Goal: Find specific page/section: Find specific page/section

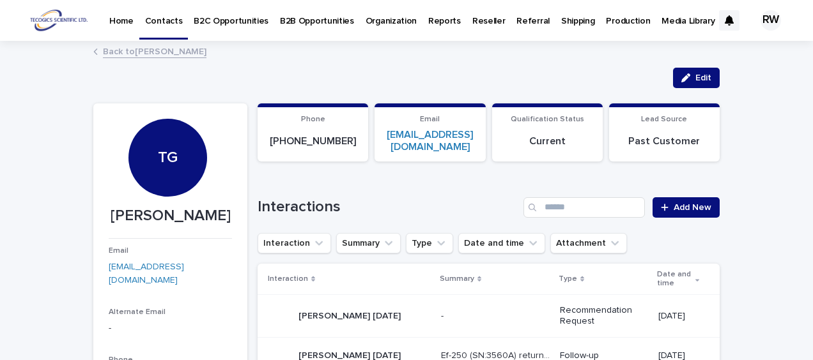
click at [383, 22] on p "Organization" at bounding box center [391, 13] width 51 height 27
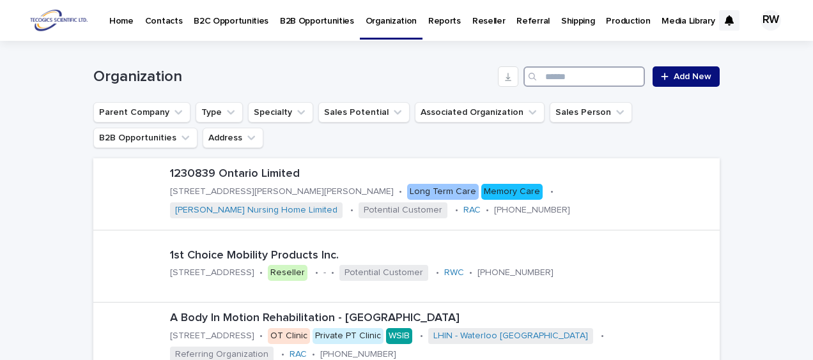
click at [602, 77] on input "Search" at bounding box center [583, 76] width 121 height 20
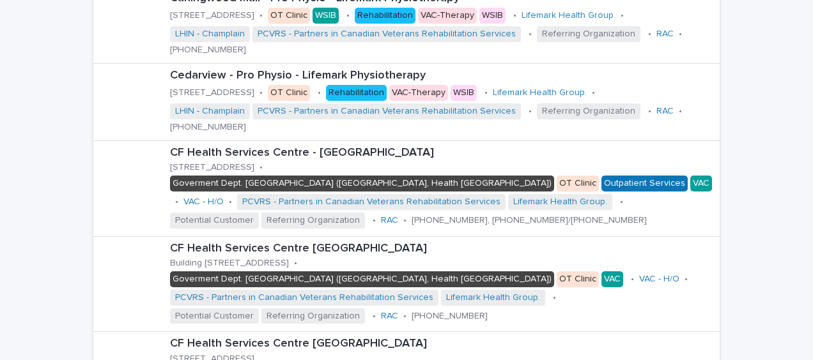
scroll to position [1406, 0]
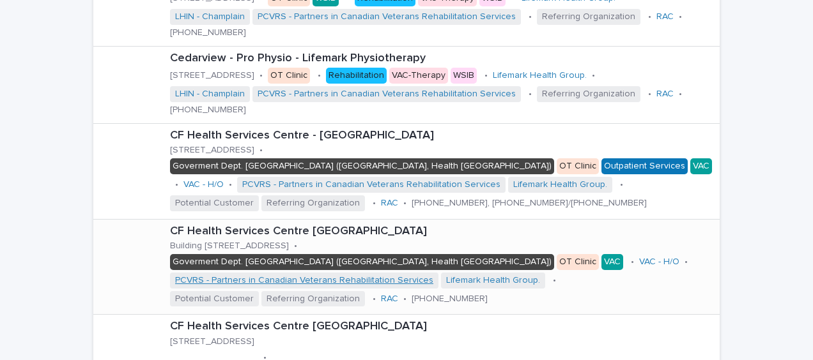
type input "*****"
click at [190, 286] on link "PCVRS - Partners in Canadian Veterans Rehabilitation Services" at bounding box center [304, 280] width 258 height 11
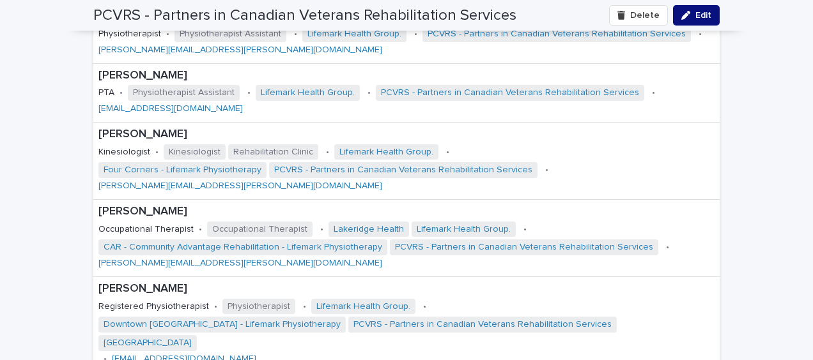
scroll to position [4026, 0]
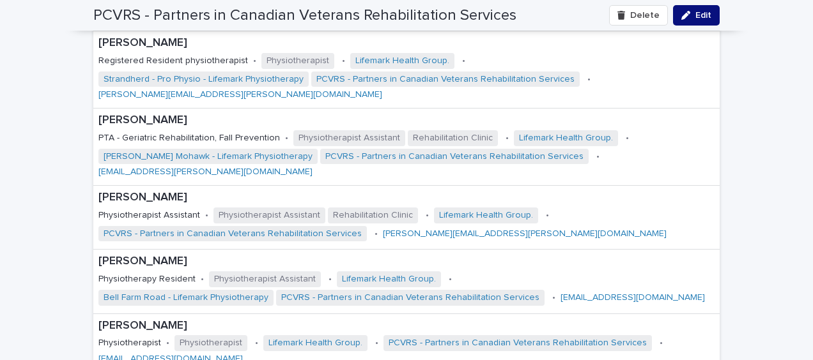
scroll to position [4154, 0]
